Goal: Task Accomplishment & Management: Complete application form

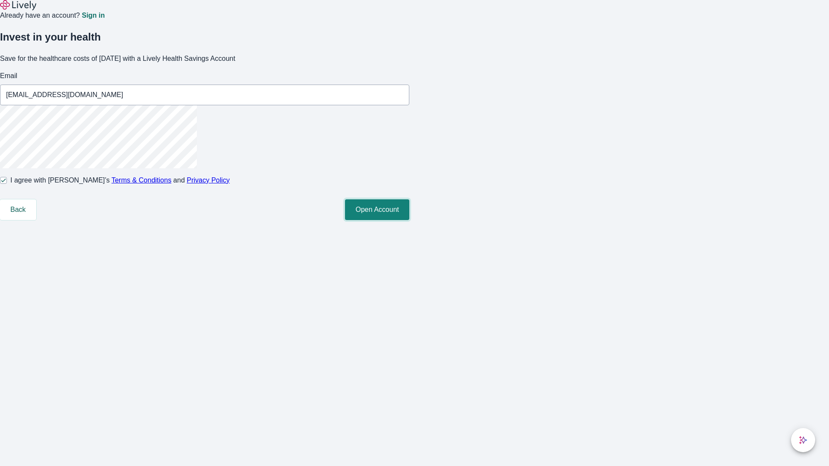
click at [409, 220] on button "Open Account" at bounding box center [377, 209] width 64 height 21
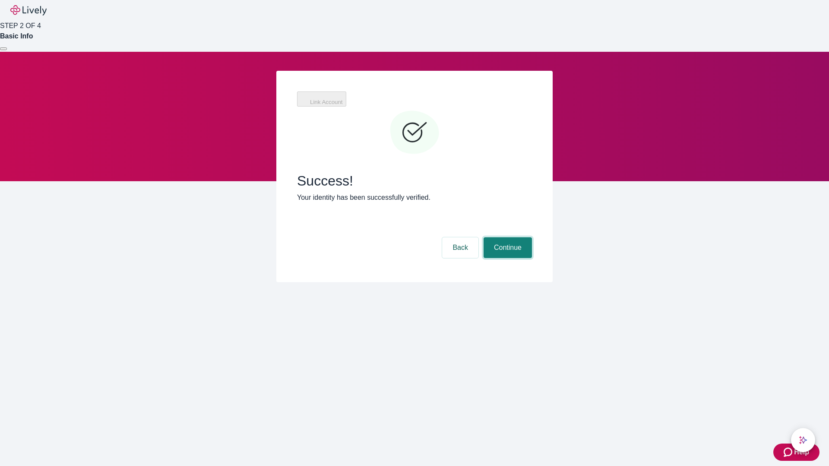
click at [506, 237] on button "Continue" at bounding box center [508, 247] width 48 height 21
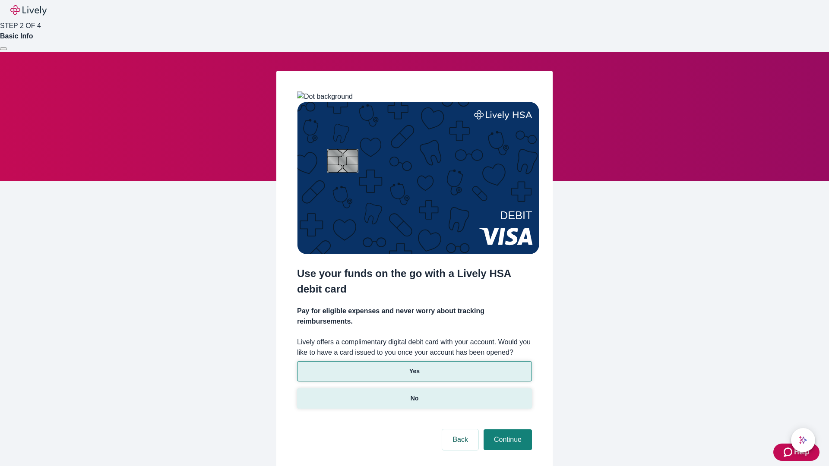
click at [414, 394] on p "No" at bounding box center [415, 398] width 8 height 9
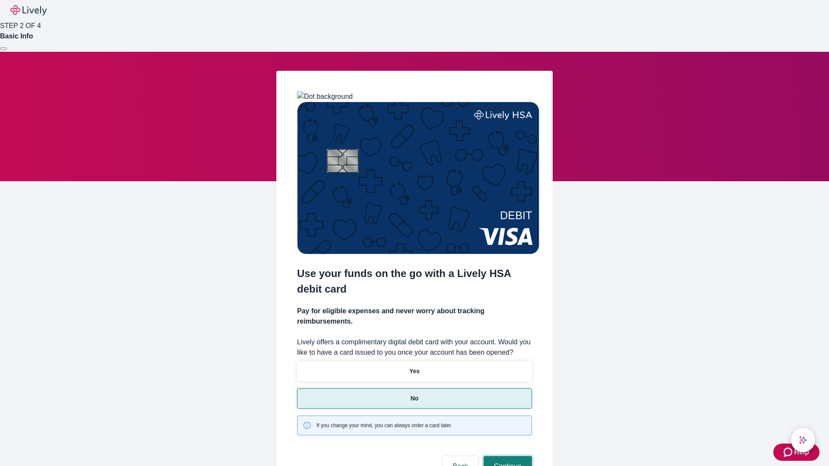
click at [506, 456] on button "Continue" at bounding box center [508, 466] width 48 height 21
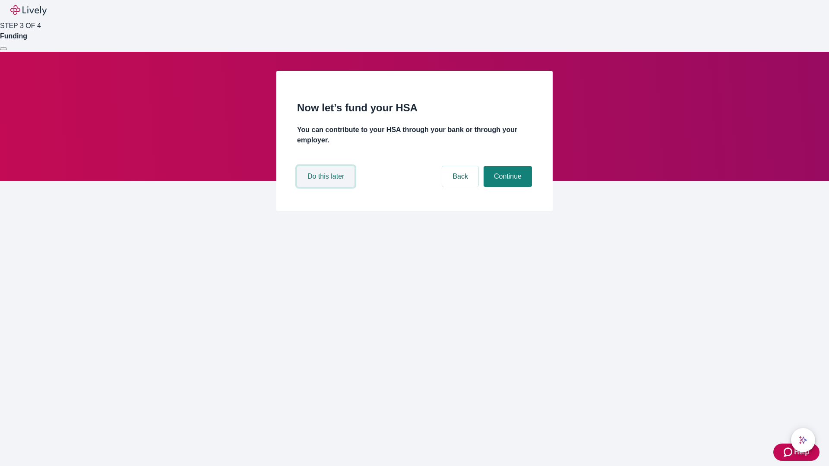
click at [327, 187] on button "Do this later" at bounding box center [325, 176] width 57 height 21
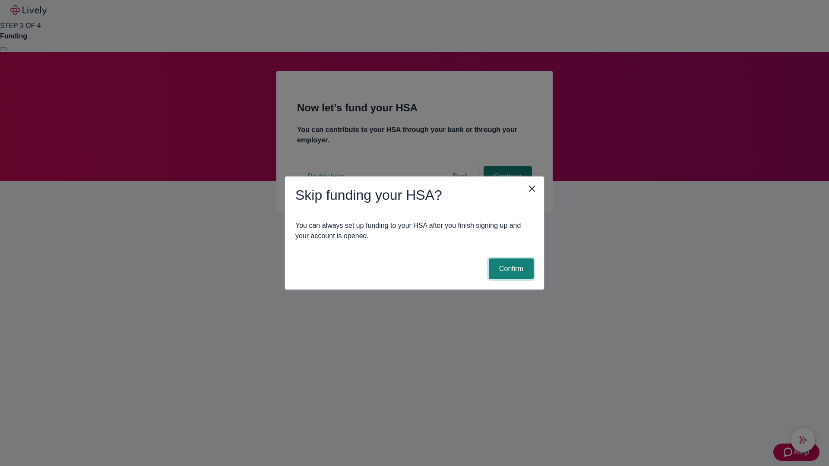
click at [510, 269] on button "Confirm" at bounding box center [511, 269] width 45 height 21
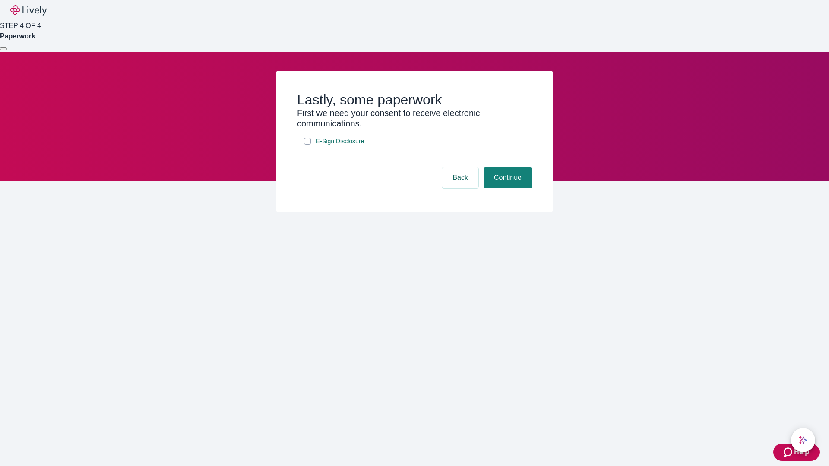
click at [307, 145] on input "E-Sign Disclosure" at bounding box center [307, 141] width 7 height 7
checkbox input "true"
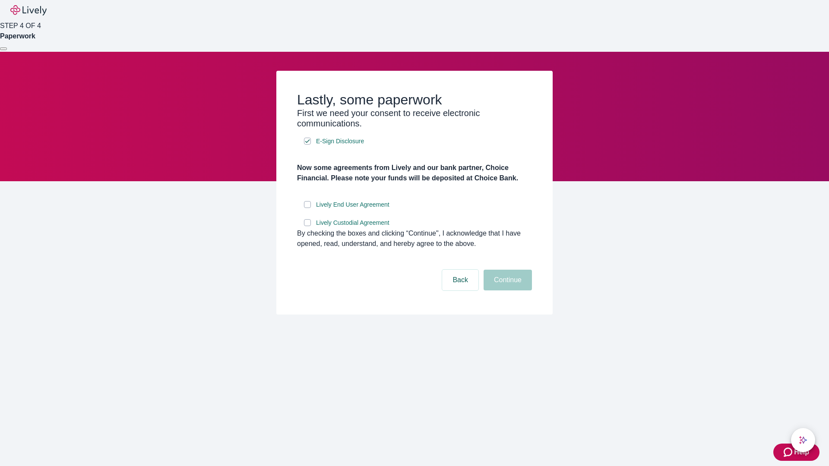
click at [307, 208] on input "Lively End User Agreement" at bounding box center [307, 204] width 7 height 7
checkbox input "true"
click at [307, 226] on input "Lively Custodial Agreement" at bounding box center [307, 222] width 7 height 7
checkbox input "true"
click at [506, 291] on button "Continue" at bounding box center [508, 280] width 48 height 21
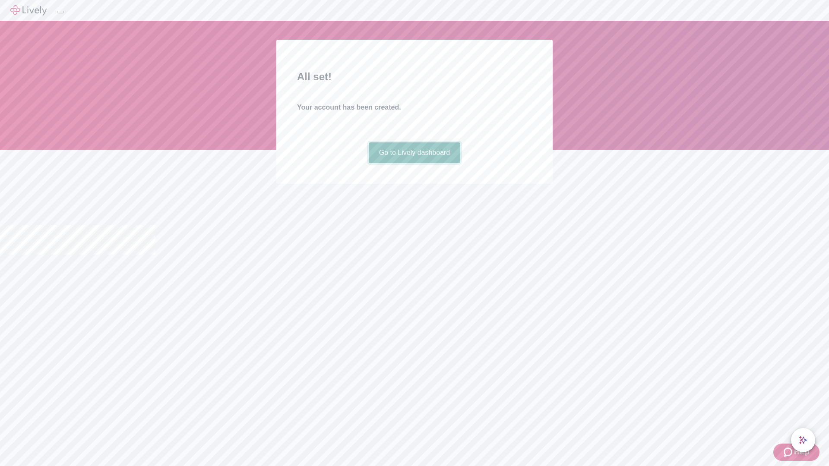
click at [414, 163] on link "Go to Lively dashboard" at bounding box center [415, 152] width 92 height 21
